Goal: Complete application form: Complete application form

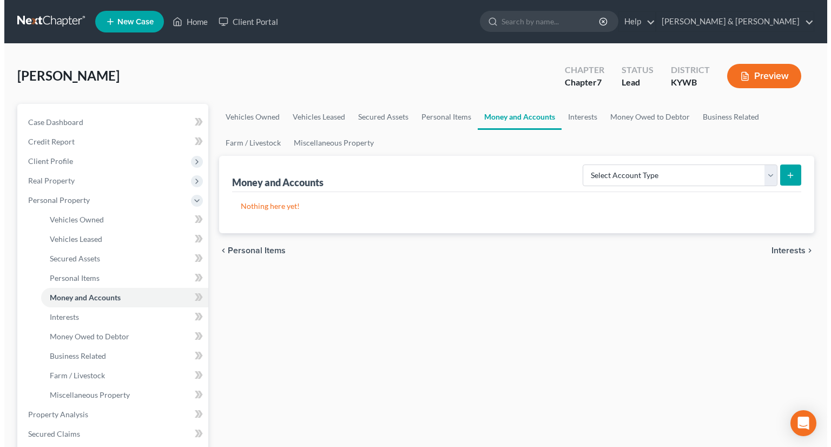
scroll to position [22, 0]
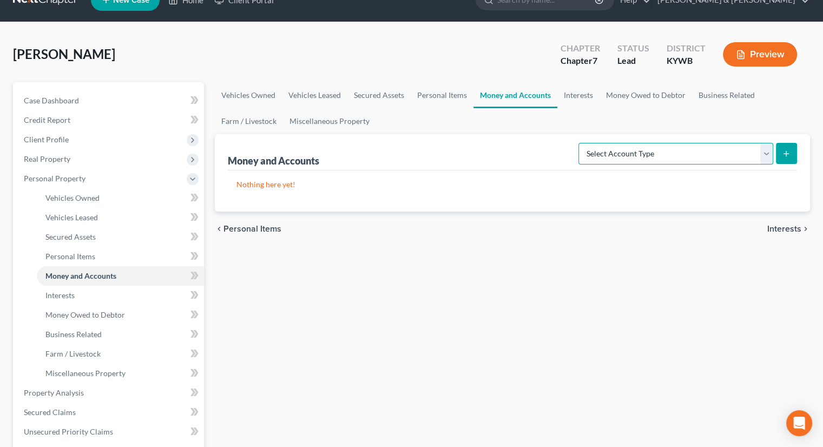
click at [763, 156] on select "Select Account Type Brokerage Cash on Hand Certificates of Deposit Checking Acc…" at bounding box center [676, 154] width 195 height 22
select select "cash_on_hand"
click at [581, 143] on select "Select Account Type Brokerage Cash on Hand Certificates of Deposit Checking Acc…" at bounding box center [676, 154] width 195 height 22
click at [789, 147] on button "submit" at bounding box center [786, 153] width 21 height 21
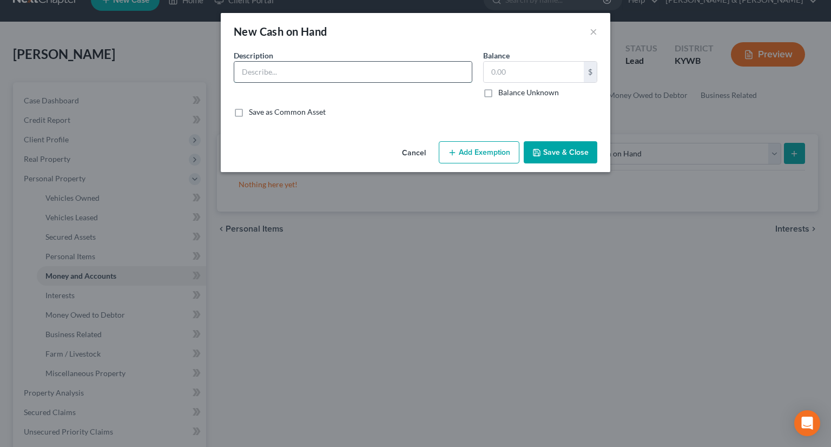
click at [280, 68] on input "text" at bounding box center [353, 72] width 238 height 21
type input "Cash"
click at [508, 74] on input "text" at bounding box center [534, 72] width 100 height 21
type input "10.00"
click at [479, 154] on button "Add Exemption" at bounding box center [479, 152] width 81 height 23
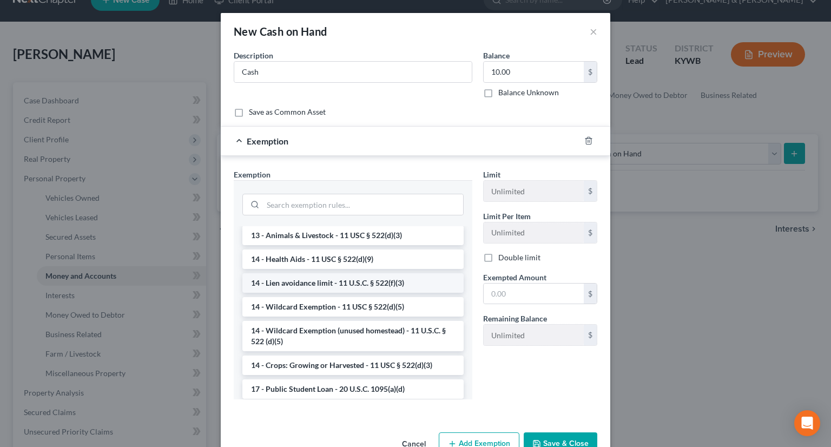
scroll to position [162, 0]
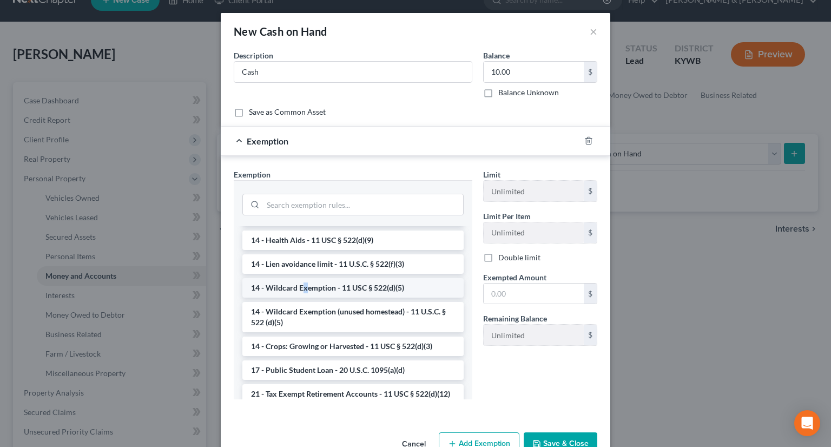
click at [301, 285] on li "14 - Wildcard Exemption - 11 USC § 522(d)(5)" at bounding box center [352, 287] width 221 height 19
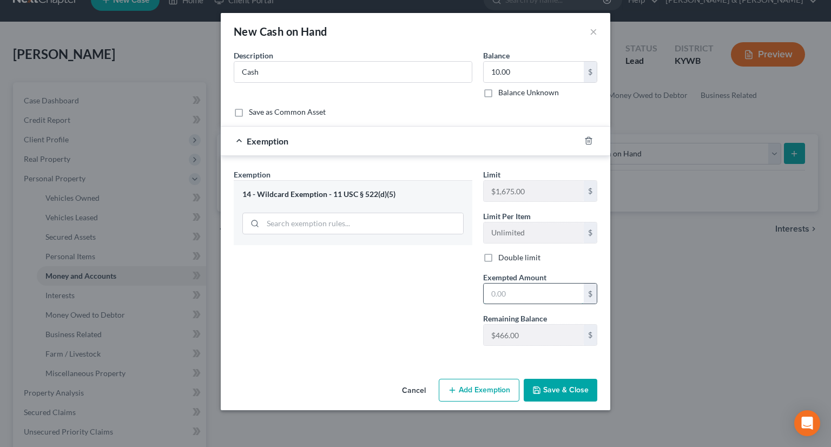
click at [498, 294] on input "text" at bounding box center [534, 294] width 100 height 21
click at [512, 293] on input "10" at bounding box center [534, 294] width 100 height 21
type input "10.00"
click at [560, 386] on button "Save & Close" at bounding box center [561, 390] width 74 height 23
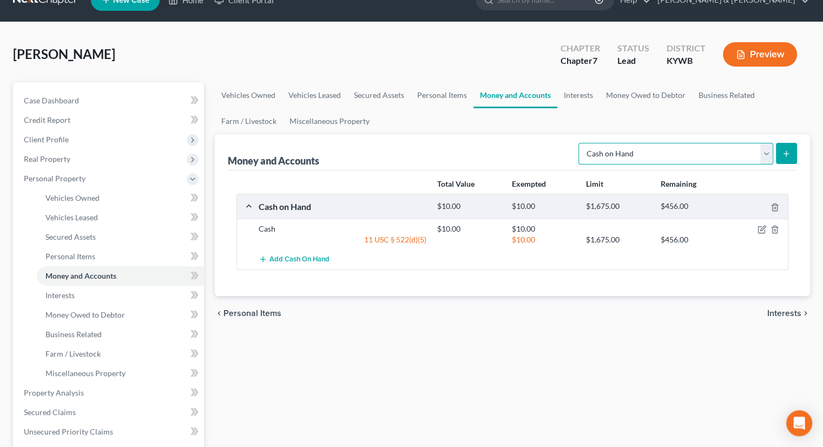
click at [771, 147] on select "Select Account Type Brokerage Cash on Hand Certificates of Deposit Checking Acc…" at bounding box center [676, 154] width 195 height 22
select select "checking"
click at [581, 143] on select "Select Account Type Brokerage Cash on Hand Certificates of Deposit Checking Acc…" at bounding box center [676, 154] width 195 height 22
click at [786, 155] on icon "submit" at bounding box center [786, 153] width 9 height 9
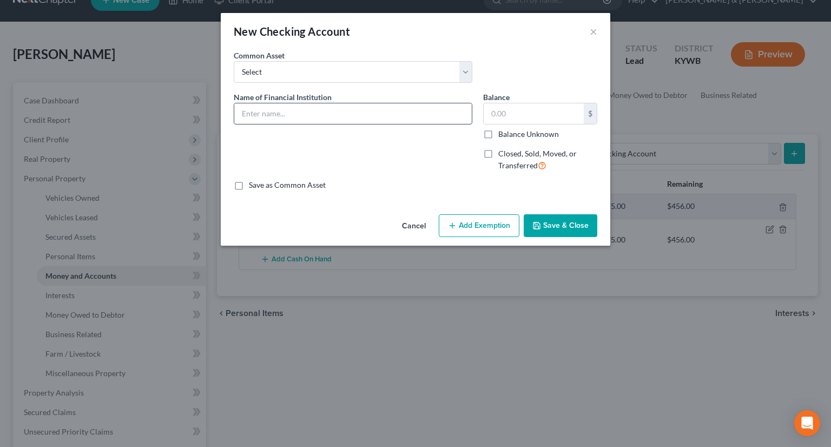
click at [338, 109] on input "text" at bounding box center [353, 113] width 238 height 21
type input "Woodforest"
click at [492, 112] on input "text" at bounding box center [534, 113] width 100 height 21
type input "400.00"
click at [450, 224] on icon "button" at bounding box center [452, 225] width 9 height 9
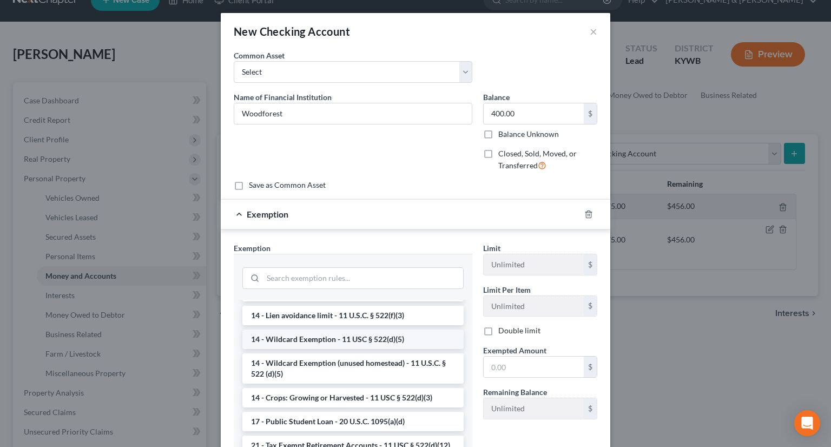
scroll to position [217, 0]
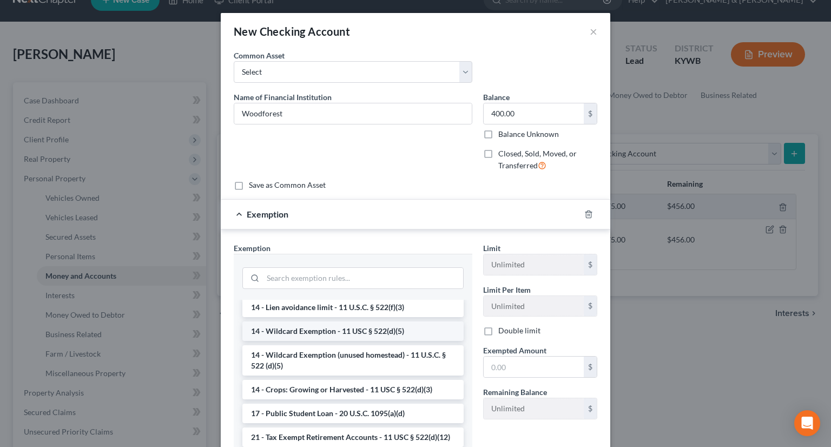
click at [326, 329] on li "14 - Wildcard Exemption - 11 USC § 522(d)(5)" at bounding box center [352, 331] width 221 height 19
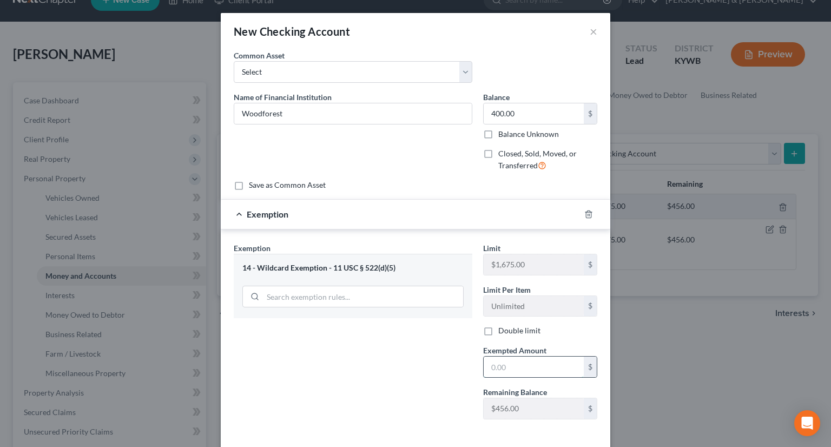
click at [496, 361] on input "text" at bounding box center [534, 367] width 100 height 21
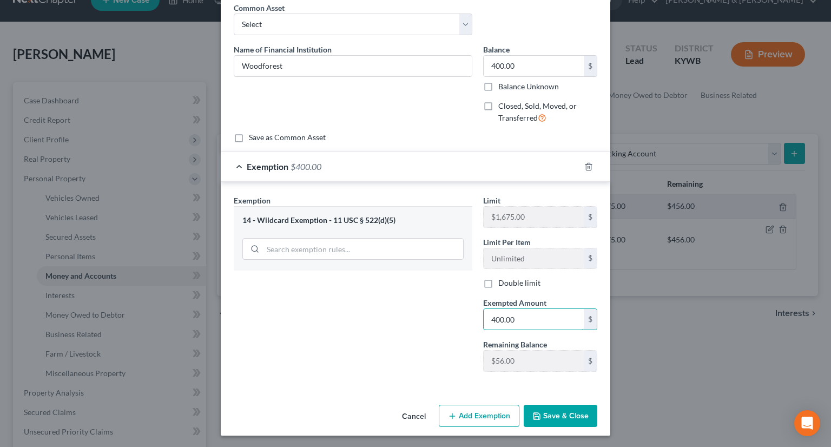
type input "400.00"
click at [566, 414] on button "Save & Close" at bounding box center [561, 416] width 74 height 23
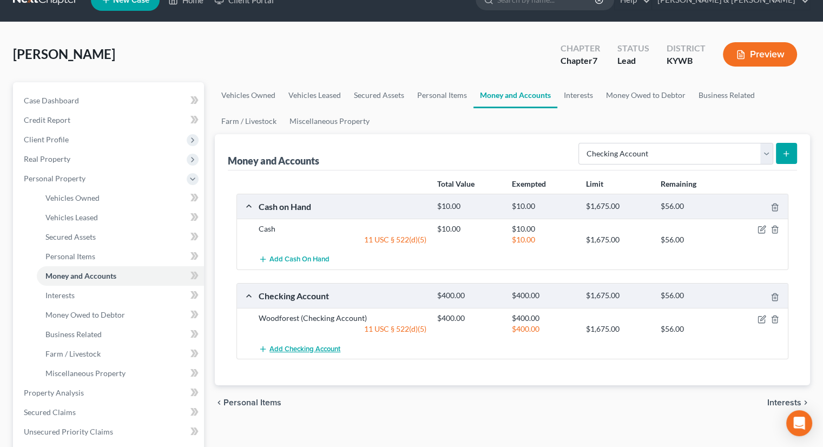
click at [313, 348] on span "Add Checking Account" at bounding box center [305, 349] width 71 height 9
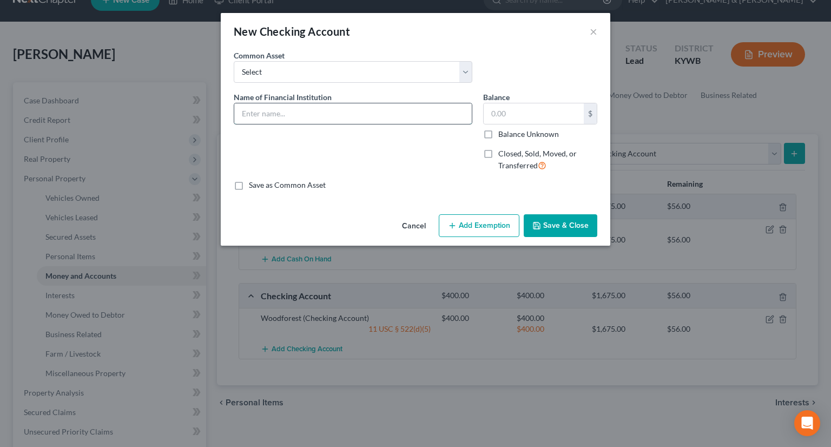
click at [312, 112] on input "text" at bounding box center [353, 113] width 238 height 21
type input "Republic Bank"
click at [537, 109] on input "text" at bounding box center [534, 113] width 100 height 21
type input "100.00"
click at [485, 224] on button "Add Exemption" at bounding box center [479, 225] width 81 height 23
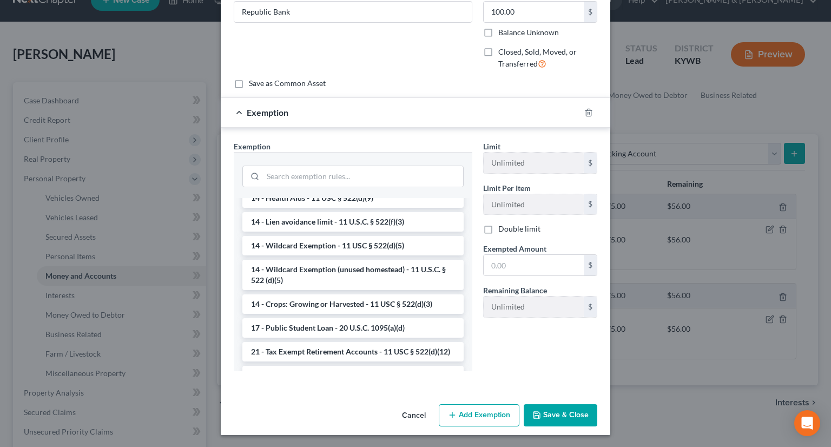
scroll to position [217, 0]
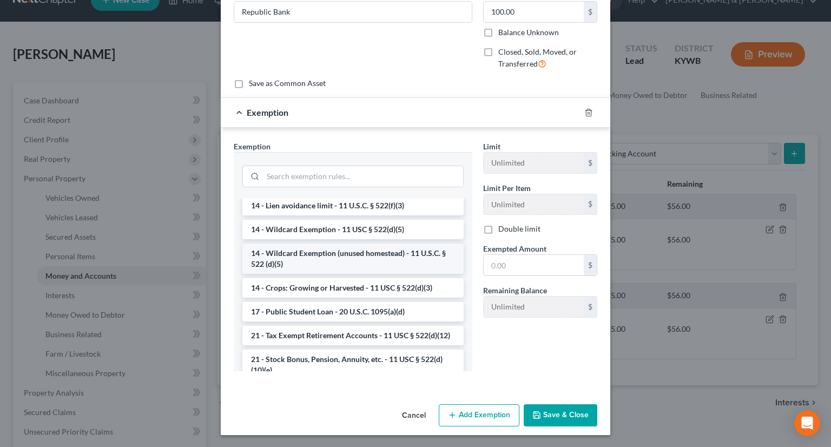
click at [346, 251] on li "14 - Wildcard Exemption (unused homestead) - 11 U.S.C. § 522 (d)(5)" at bounding box center [352, 259] width 221 height 30
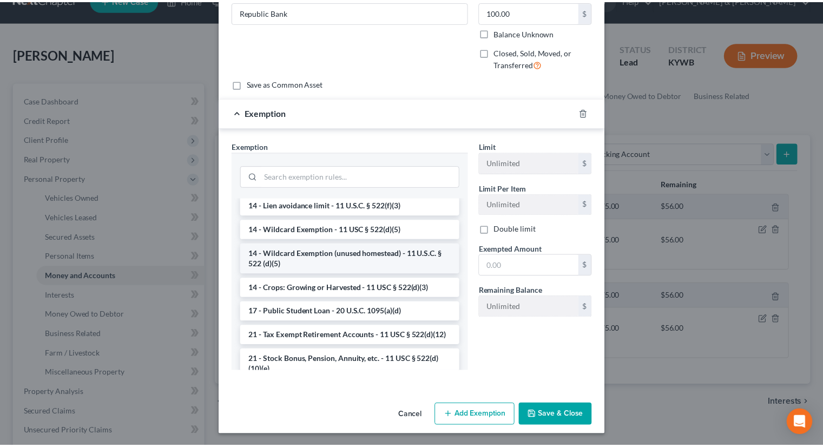
scroll to position [48, 0]
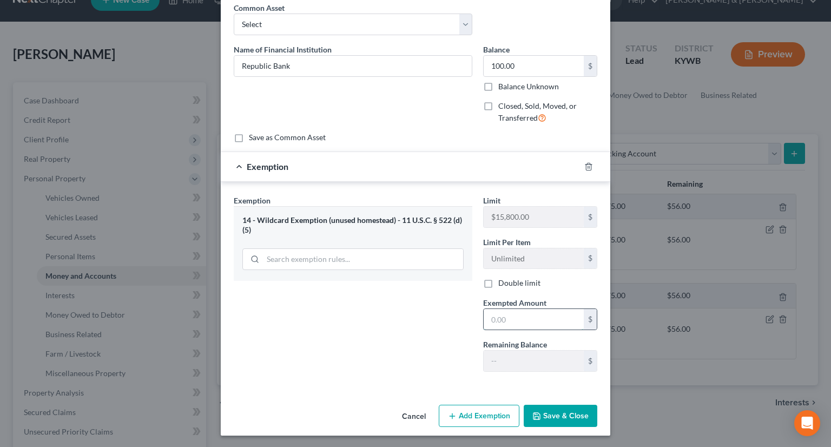
click at [496, 311] on input "text" at bounding box center [534, 319] width 100 height 21
type input "100.00"
click at [578, 412] on button "Save & Close" at bounding box center [561, 416] width 74 height 23
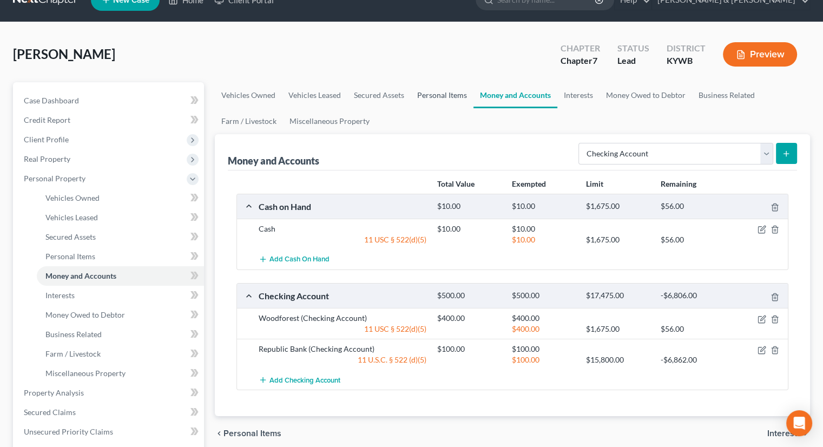
click at [454, 95] on link "Personal Items" at bounding box center [442, 95] width 63 height 26
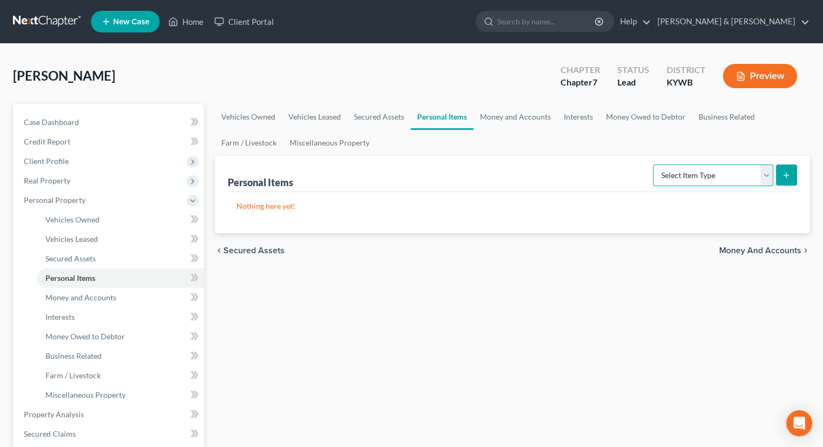
click at [762, 173] on select "Select Item Type Clothing Collectibles Of Value Electronics Firearms Household …" at bounding box center [713, 176] width 120 height 22
select select "household_goods"
click at [654, 165] on select "Select Item Type Clothing Collectibles Of Value Electronics Firearms Household …" at bounding box center [713, 176] width 120 height 22
click at [784, 171] on icon "submit" at bounding box center [786, 175] width 9 height 9
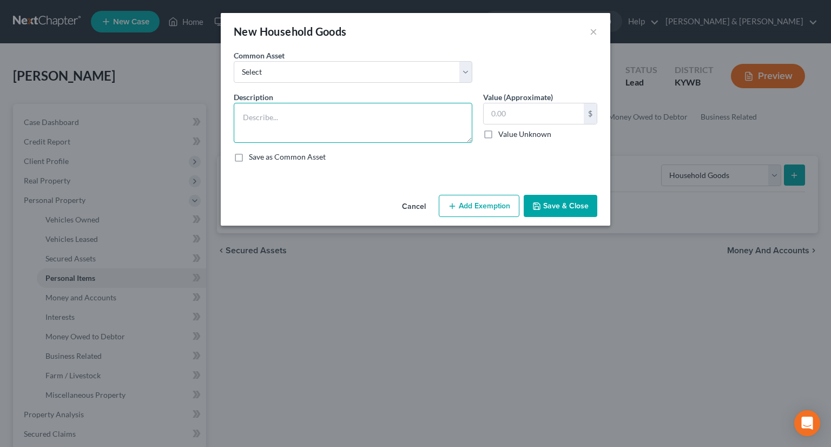
click at [257, 120] on textarea at bounding box center [353, 123] width 239 height 40
click at [250, 116] on textarea "COuch, lamps," at bounding box center [353, 123] width 239 height 40
click at [342, 117] on textarea "Couch, lamps," at bounding box center [353, 123] width 239 height 40
type textarea "Couch, lamps, recliner, tv stand, pictures, dining room table, chairs (4), stoo…"
